Goal: Information Seeking & Learning: Find specific fact

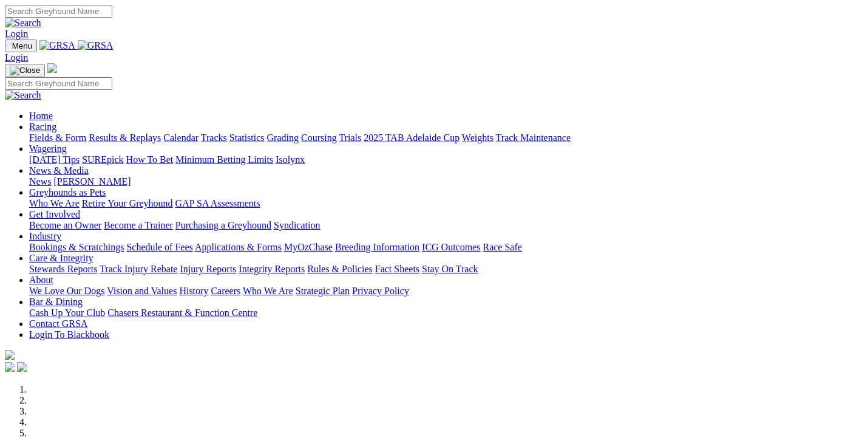
click at [56, 121] on link "Racing" at bounding box center [42, 126] width 27 height 10
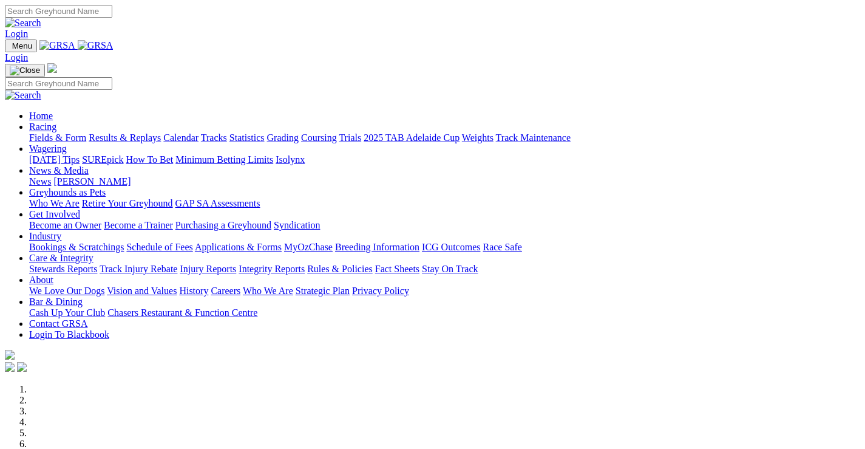
click at [56, 121] on link "Racing" at bounding box center [42, 126] width 27 height 10
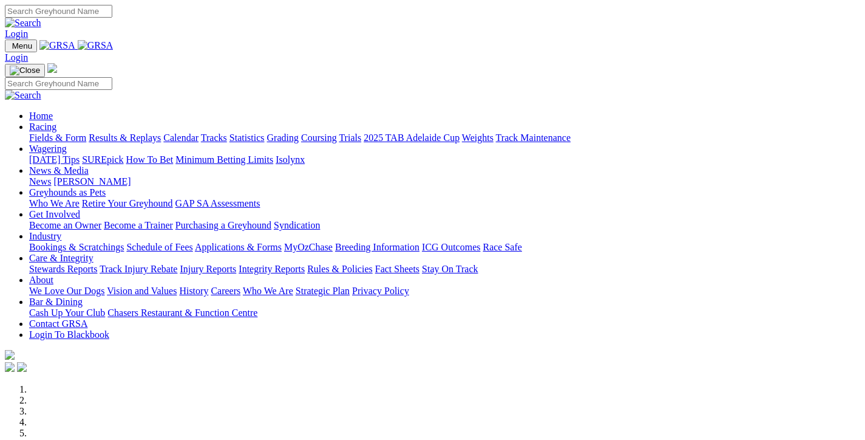
click at [161, 132] on link "Results & Replays" at bounding box center [125, 137] width 72 height 10
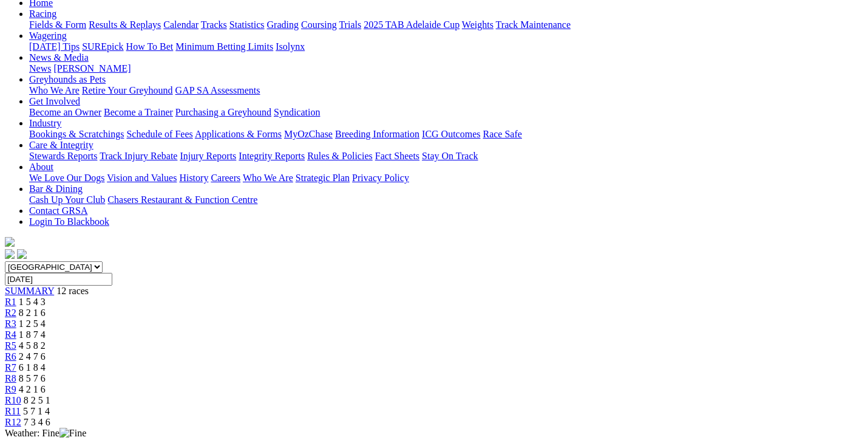
scroll to position [121, 0]
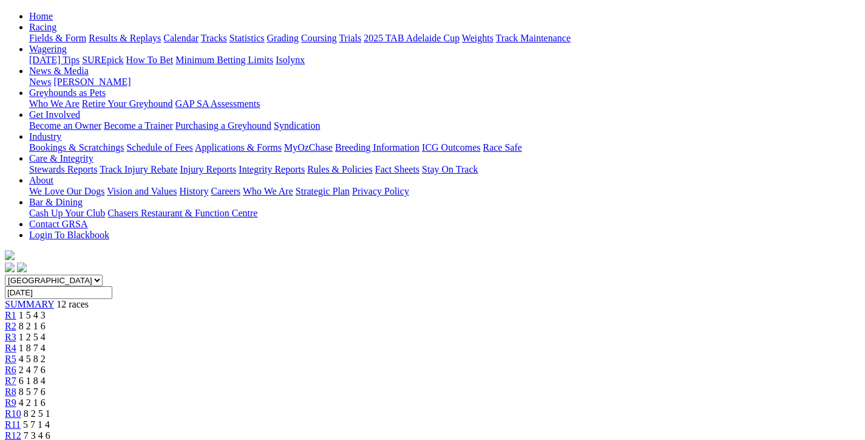
click at [46, 364] on span "2 4 7 6" at bounding box center [32, 369] width 27 height 10
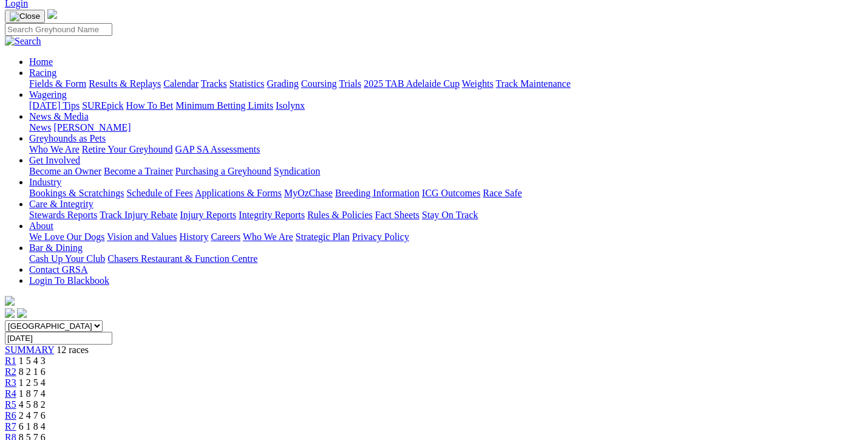
scroll to position [61, 0]
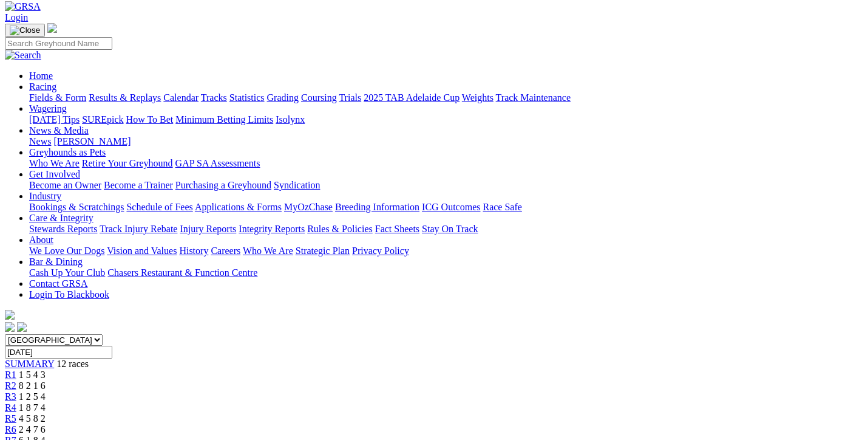
scroll to position [61, 0]
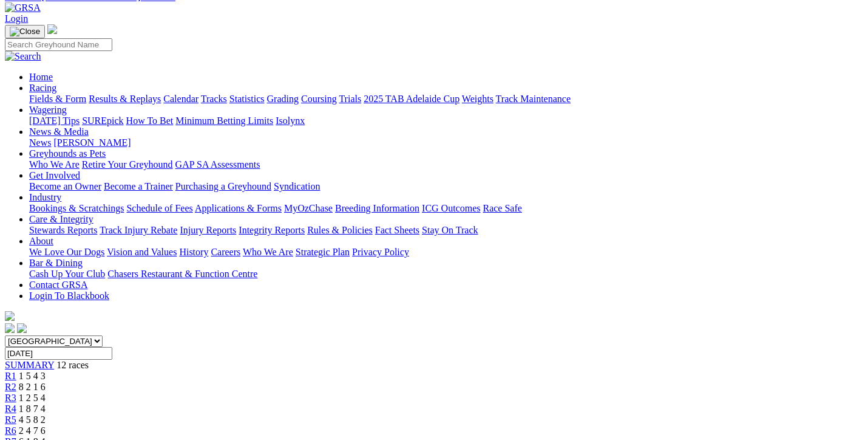
click at [437, 425] on div "R6 2 4 7 6" at bounding box center [432, 430] width 855 height 11
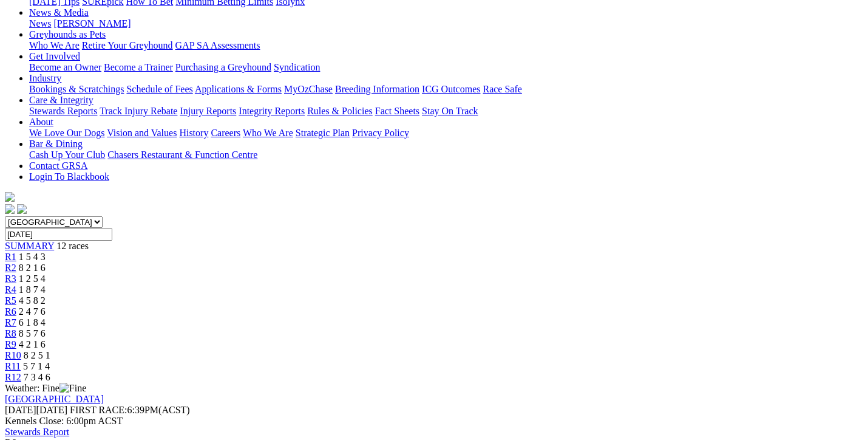
scroll to position [182, 0]
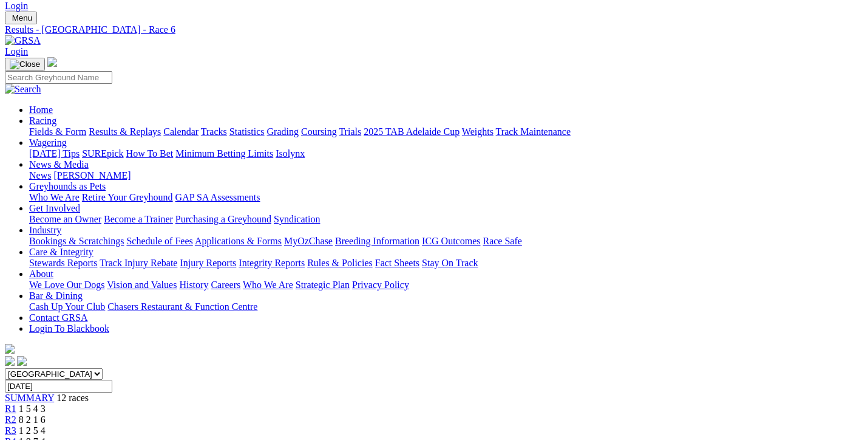
scroll to position [0, 0]
